Goal: Task Accomplishment & Management: Manage account settings

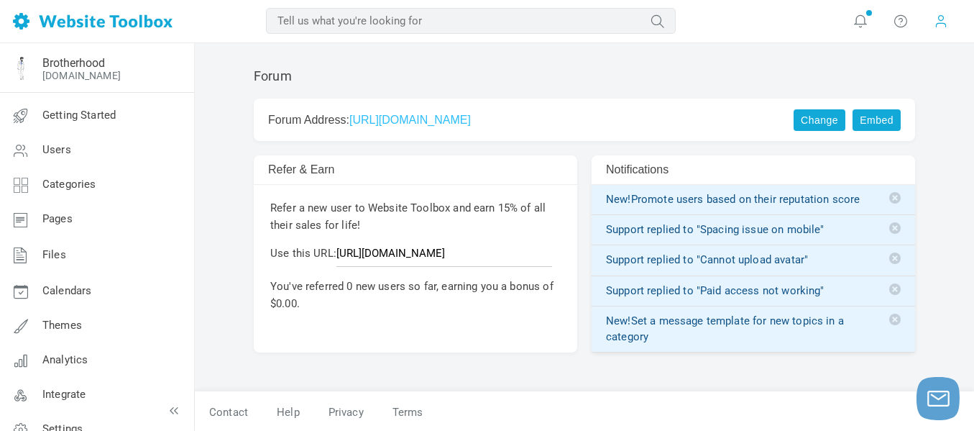
click at [940, 24] on span at bounding box center [941, 21] width 14 height 16
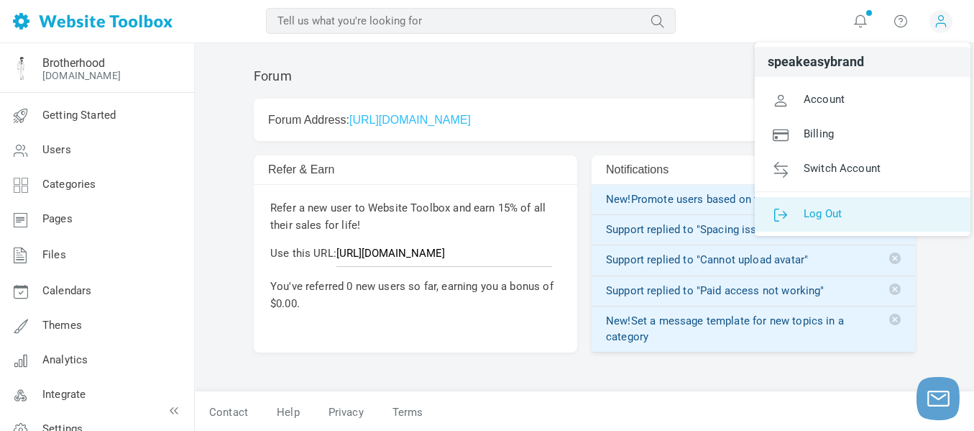
click at [853, 211] on link "Log Out" at bounding box center [863, 214] width 216 height 35
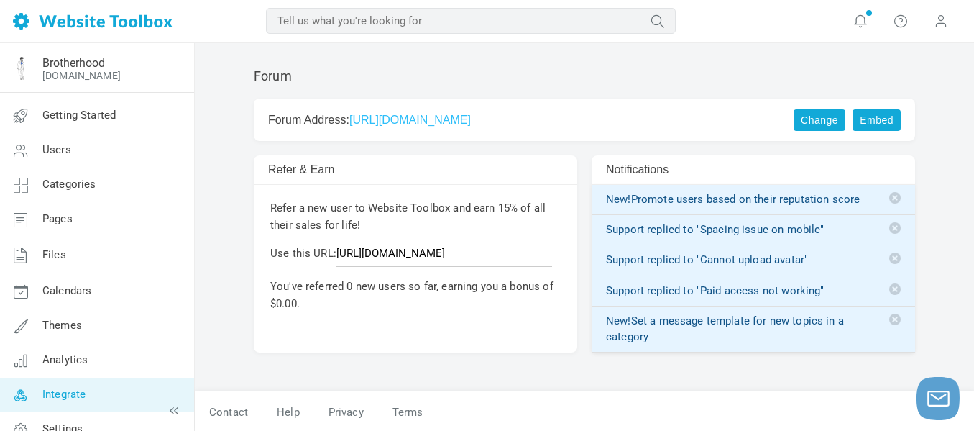
click at [47, 393] on span "Integrate" at bounding box center [63, 394] width 43 height 13
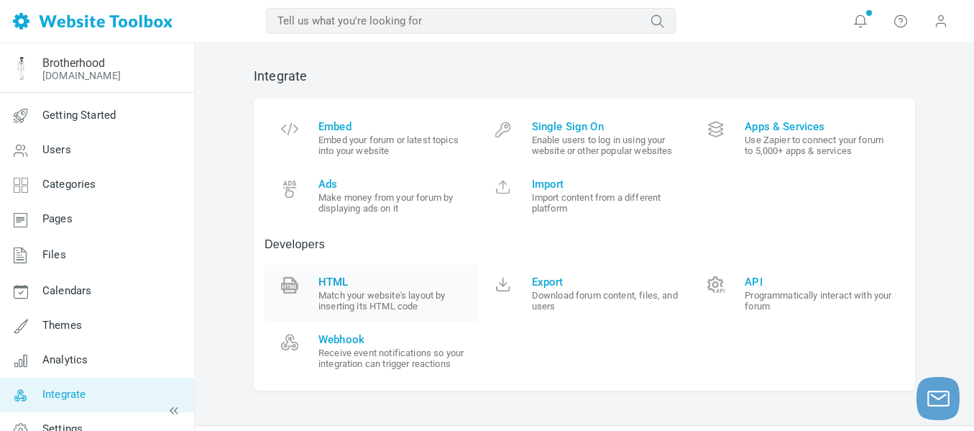
click at [393, 304] on small "Match your website's layout by inserting its HTML code" at bounding box center [393, 301] width 149 height 22
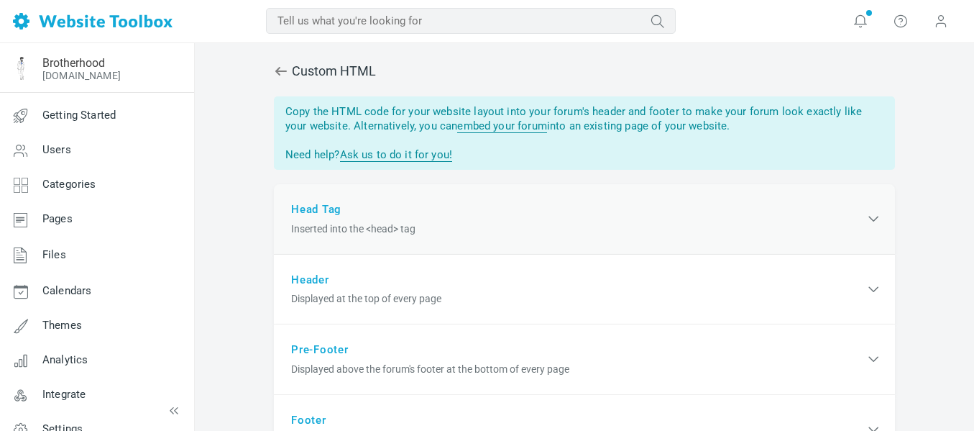
click at [502, 212] on div "Head Tag Inserted into the <head> tag" at bounding box center [584, 219] width 621 height 70
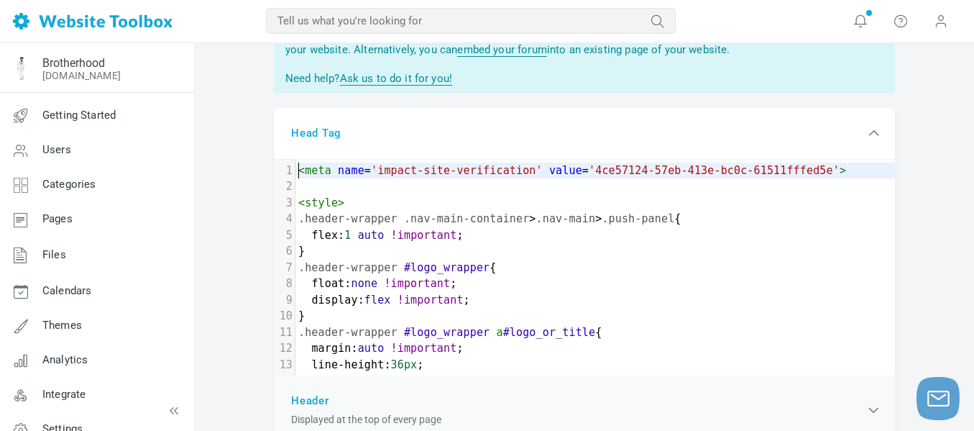
scroll to position [127, 0]
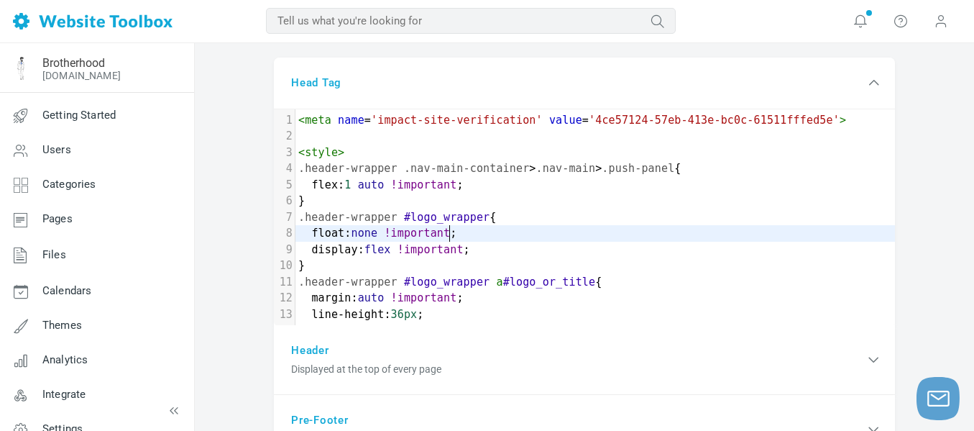
click at [497, 232] on pre "float : none !important ;" at bounding box center [596, 233] width 600 height 17
type textarea "<meta name='impact-site-verification' value='4ce57124-57eb-413e-bc0c-61511fffed…"
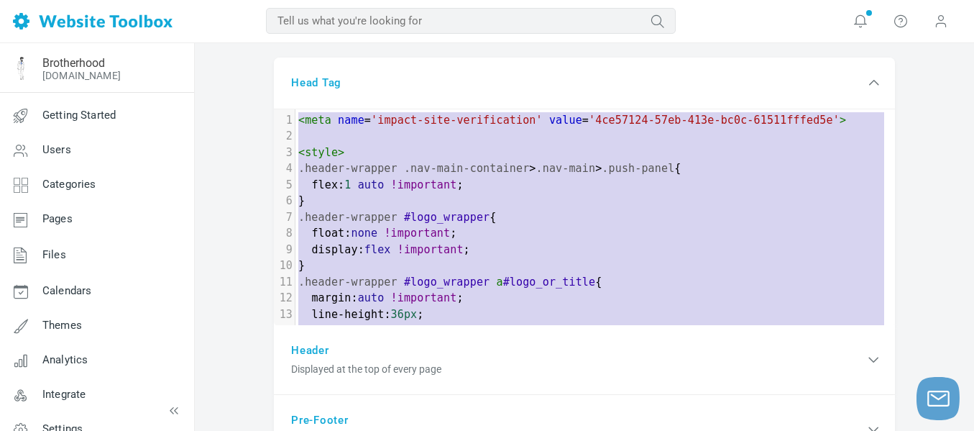
click at [215, 141] on div "Custom HTML You have unsaved changes. Save Copy the HTML code for your website …" at bounding box center [584, 405] width 779 height 976
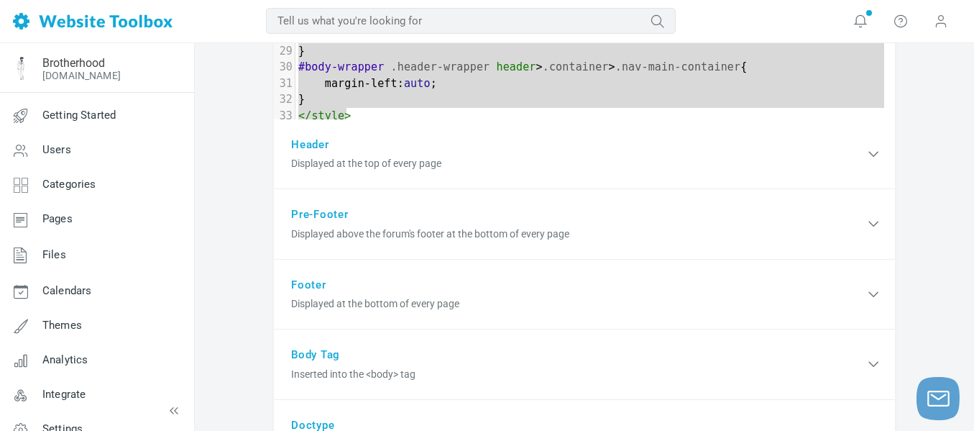
scroll to position [333, 0]
click at [418, 169] on span "Displayed at the top of every page" at bounding box center [578, 162] width 574 height 15
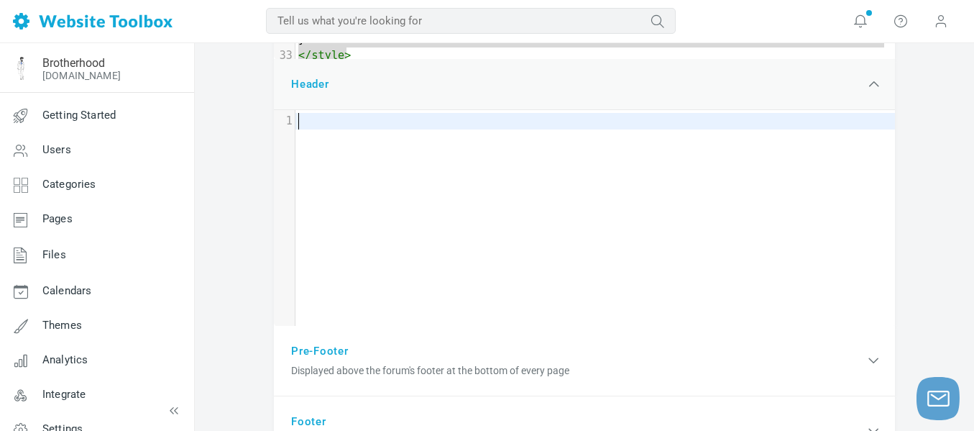
scroll to position [394, 0]
click at [374, 366] on span "Displayed above the forum's footer at the bottom of every page" at bounding box center [578, 369] width 574 height 15
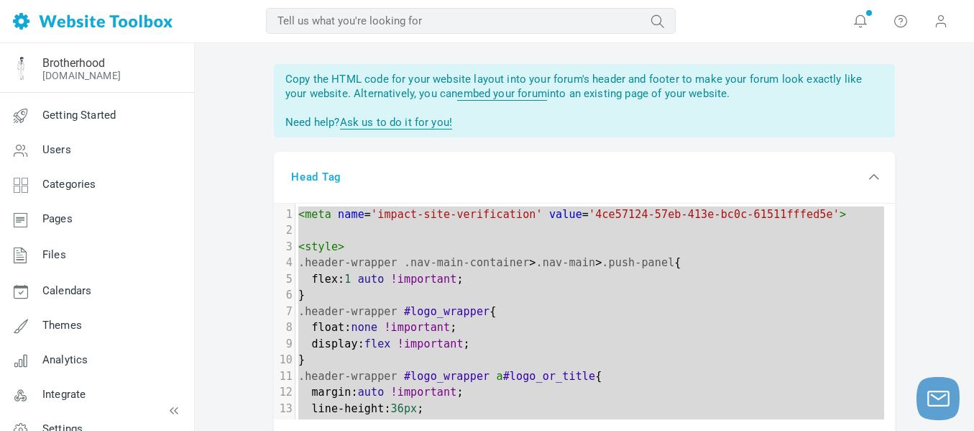
scroll to position [0, 0]
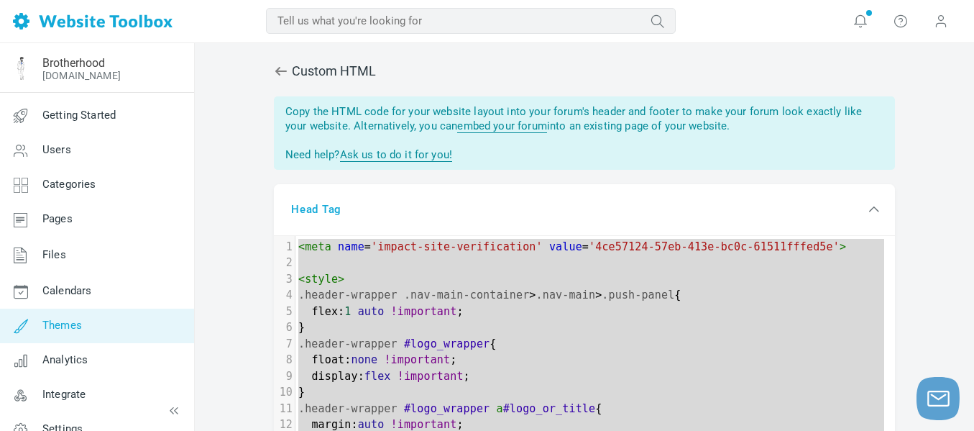
click at [106, 321] on link "Themes" at bounding box center [96, 325] width 195 height 35
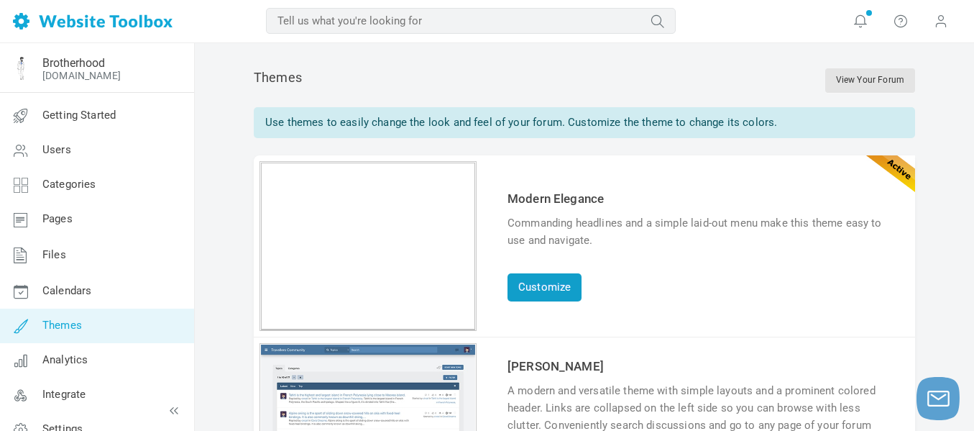
click at [571, 281] on link "Customize" at bounding box center [545, 287] width 74 height 28
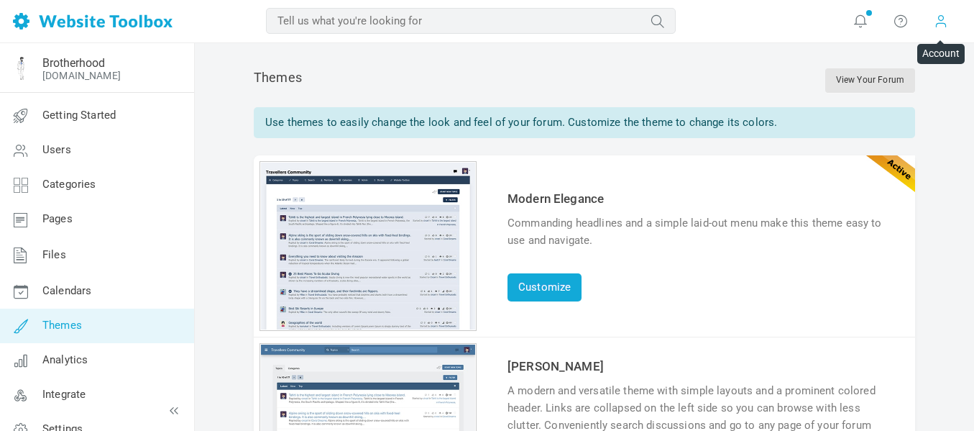
click at [940, 19] on span at bounding box center [941, 21] width 14 height 16
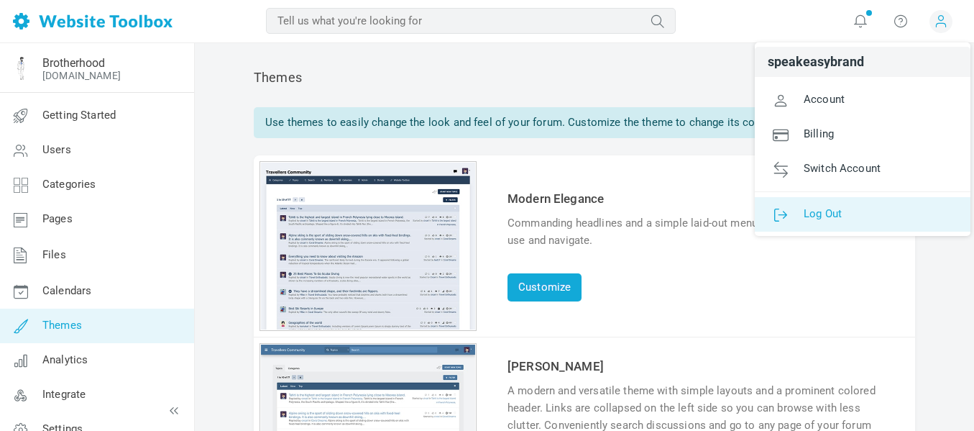
click at [843, 209] on link "Log Out" at bounding box center [863, 214] width 216 height 35
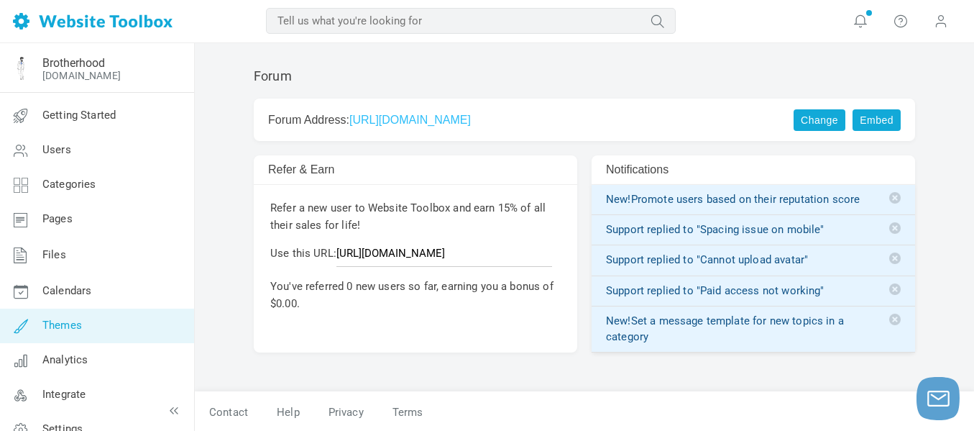
click at [74, 321] on span "Themes" at bounding box center [62, 325] width 40 height 13
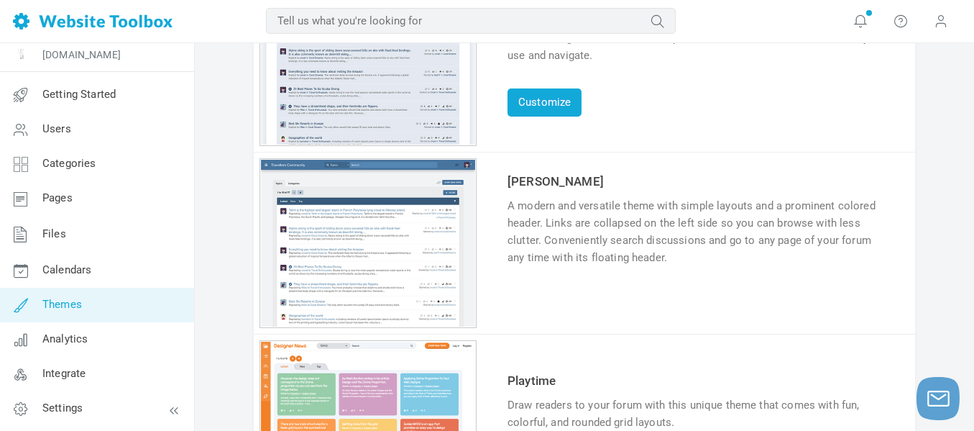
scroll to position [186, 0]
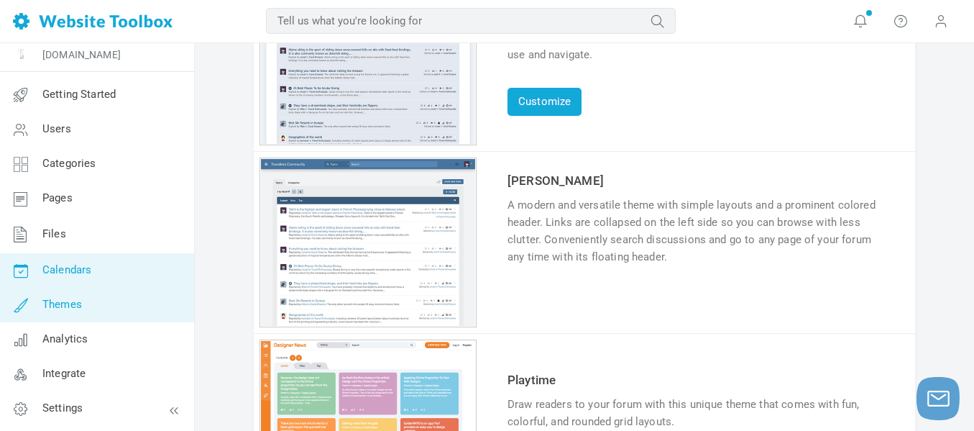
click at [86, 262] on link "Calendars" at bounding box center [96, 270] width 195 height 35
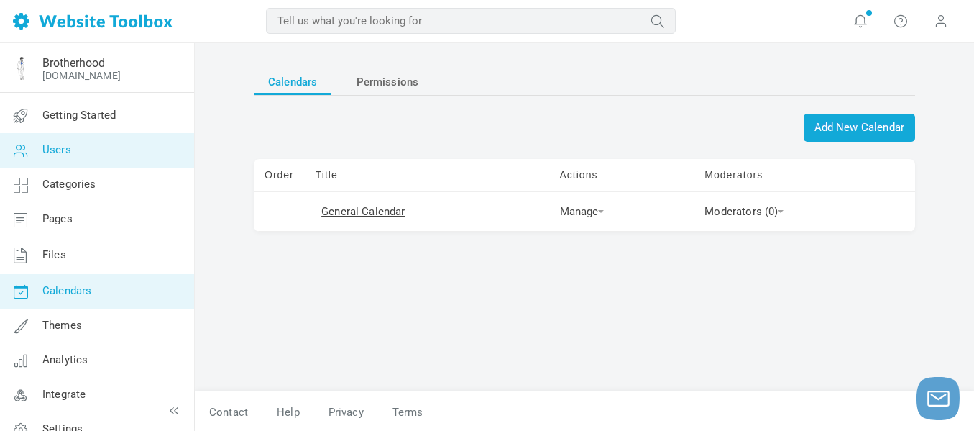
click at [74, 160] on link "Users" at bounding box center [96, 150] width 195 height 35
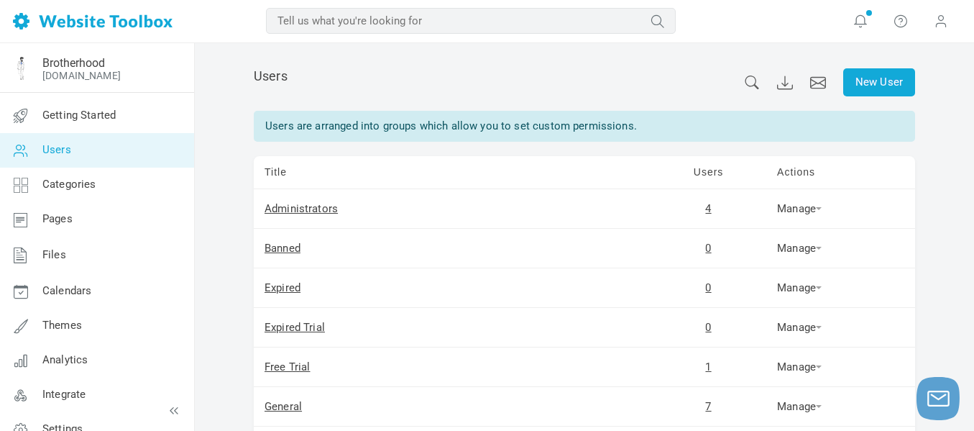
click at [744, 90] on span "New User" at bounding box center [829, 82] width 171 height 28
click at [751, 86] on icon at bounding box center [752, 82] width 16 height 14
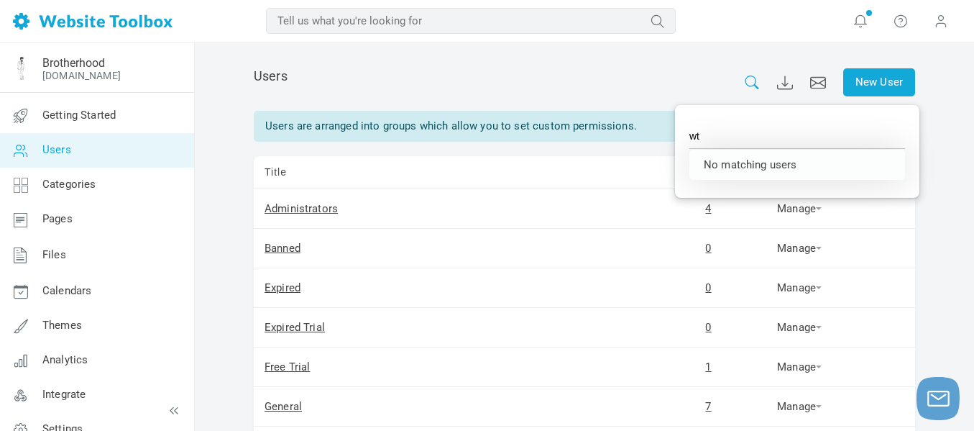
type input "w"
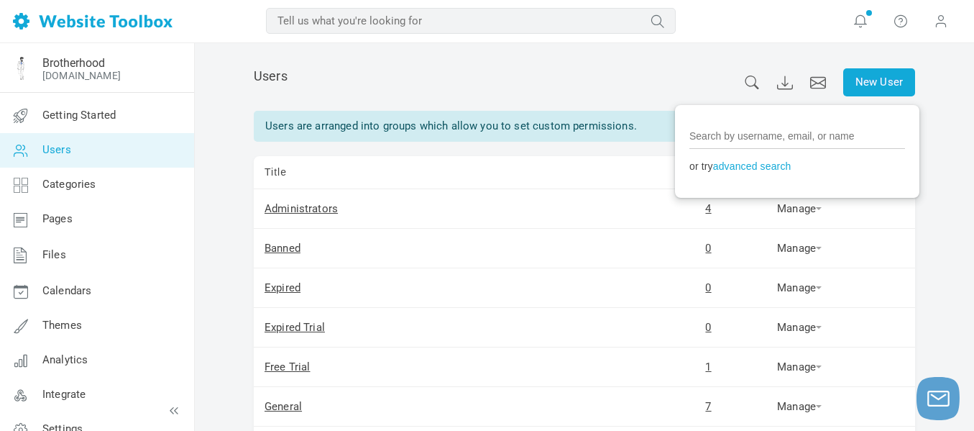
click at [644, 186] on td "Title" at bounding box center [452, 172] width 397 height 33
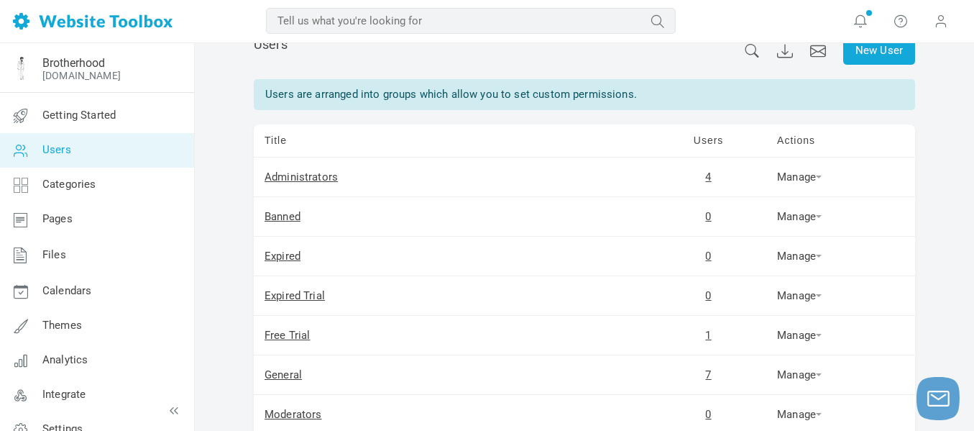
scroll to position [32, 0]
click at [745, 51] on icon at bounding box center [752, 50] width 14 height 14
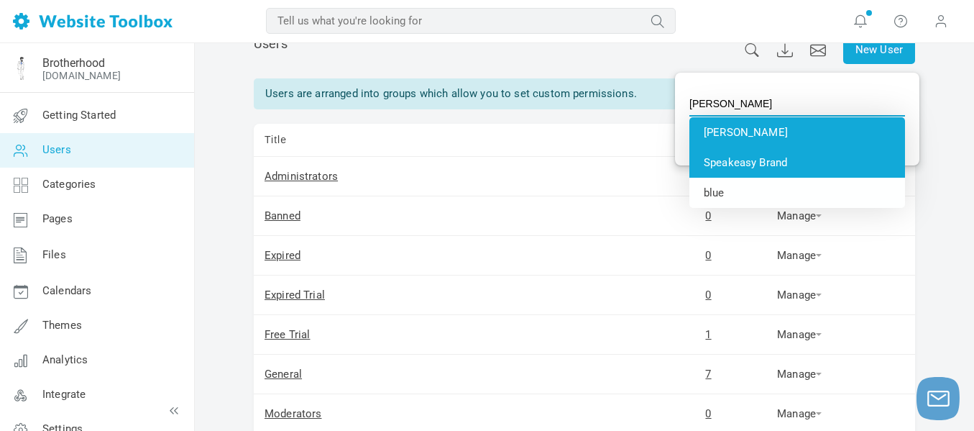
type input "Speakeasy Brand"
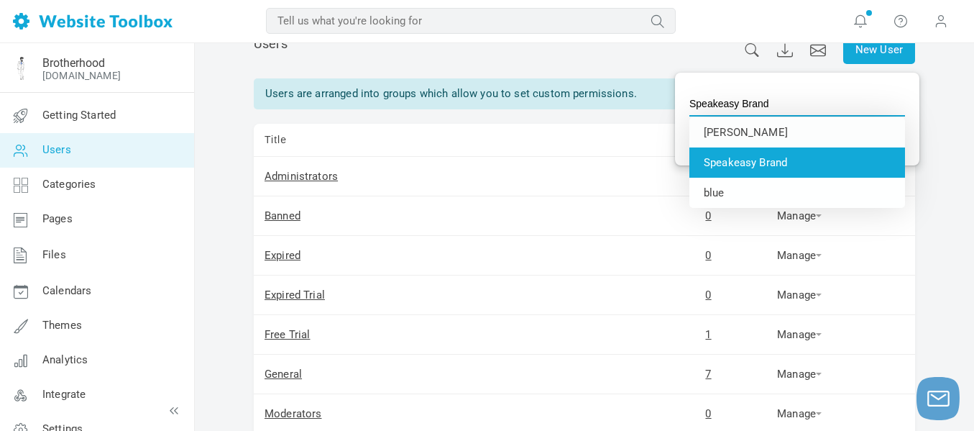
click at [730, 156] on li "Speakeasy Brand" at bounding box center [798, 162] width 216 height 30
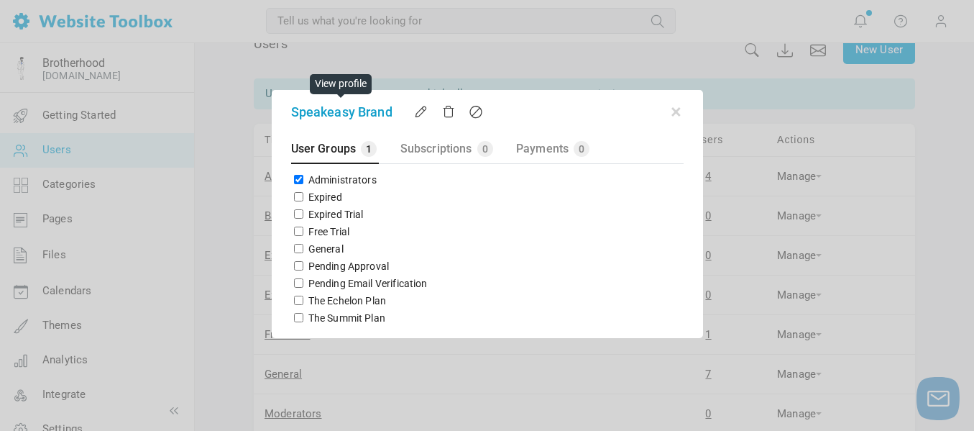
drag, startPoint x: 395, startPoint y: 122, endPoint x: 368, endPoint y: 121, distance: 26.6
click at [368, 121] on span "Speakeasy Brand" at bounding box center [352, 111] width 123 height 19
click at [672, 111] on button "button" at bounding box center [676, 109] width 14 height 14
